Goal: Information Seeking & Learning: Learn about a topic

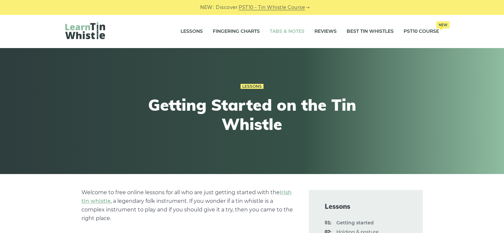
click at [287, 30] on link "Tabs & Notes" at bounding box center [286, 31] width 35 height 17
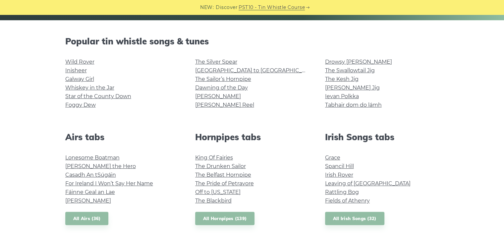
scroll to position [166, 0]
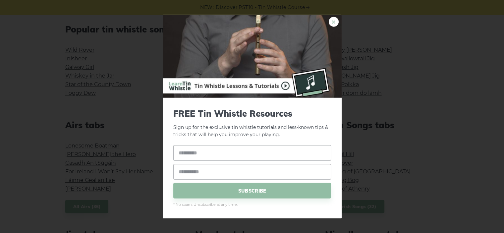
click at [331, 22] on link "×" at bounding box center [333, 22] width 10 height 10
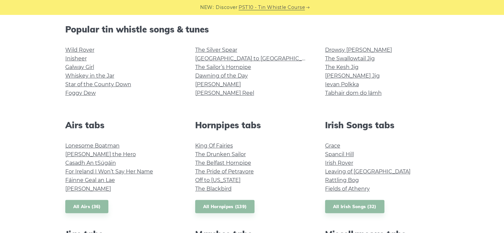
click at [290, 198] on div "Hornpipes tabs King Of Fairies The Drunken Sailor The Belfast Hornpipe The Prid…" at bounding box center [252, 166] width 130 height 93
